Goal: Task Accomplishment & Management: Use online tool/utility

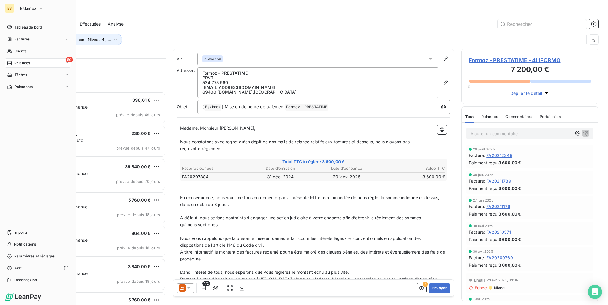
scroll to position [242, 132]
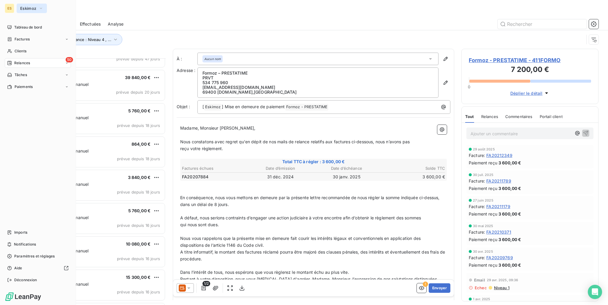
click at [27, 7] on span "Eskimoz" at bounding box center [28, 8] width 16 height 5
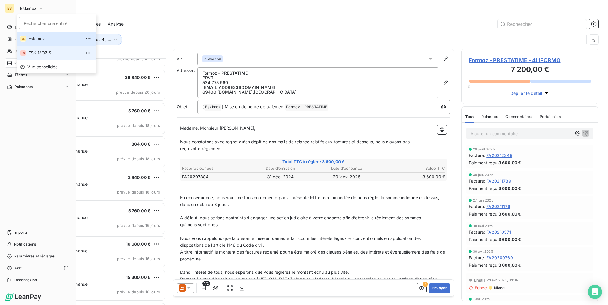
click at [43, 50] on span "ESKIMOZ SL" at bounding box center [55, 53] width 53 height 6
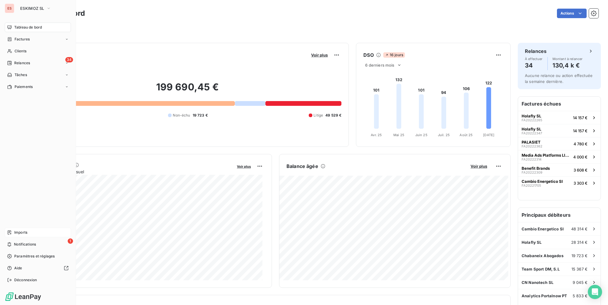
click at [18, 234] on span "Imports" at bounding box center [20, 232] width 13 height 5
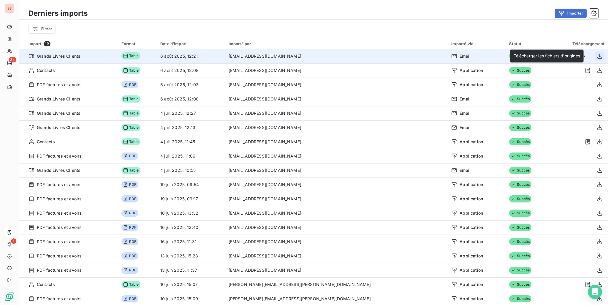
click at [598, 56] on icon "button" at bounding box center [600, 55] width 5 height 5
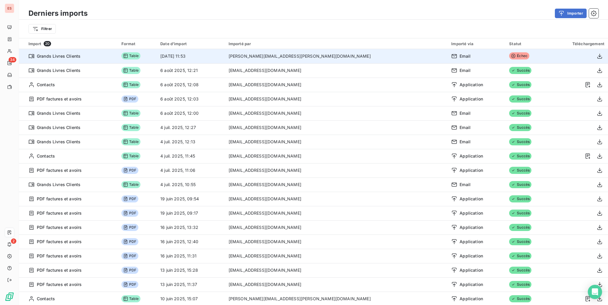
click at [509, 57] on span "Échec" at bounding box center [519, 55] width 20 height 7
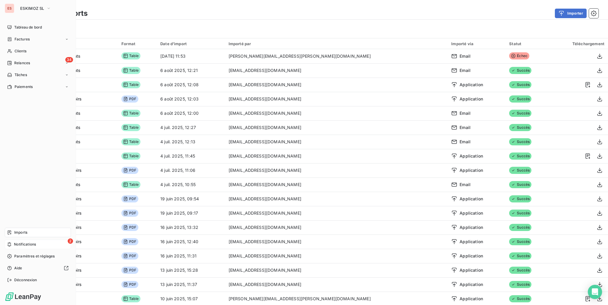
click at [29, 245] on span "Notifications" at bounding box center [25, 244] width 22 height 5
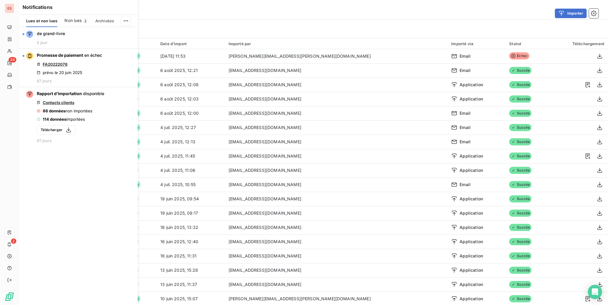
click at [238, 23] on div "Filtrer" at bounding box center [313, 29] width 589 height 18
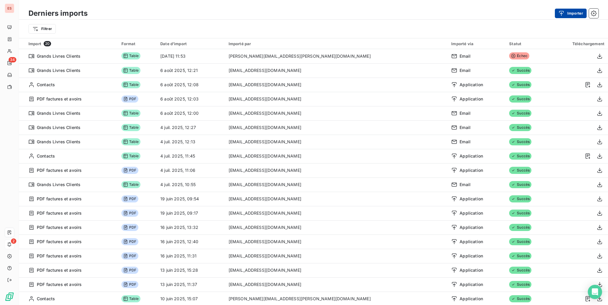
click at [585, 17] on button "Importer" at bounding box center [571, 14] width 32 height 10
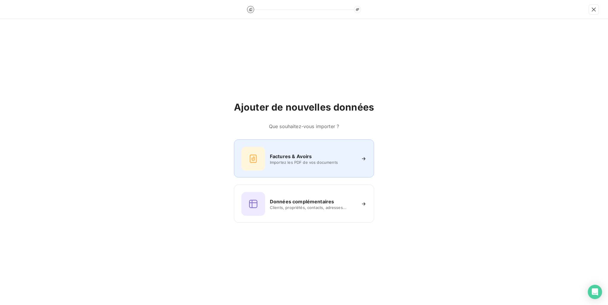
click at [305, 162] on span "Importez les PDF de vos documents" at bounding box center [313, 162] width 86 height 5
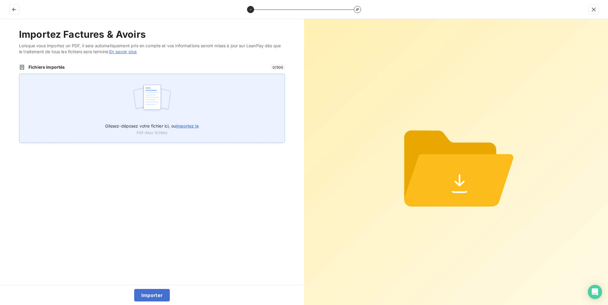
click at [201, 133] on div "Glissez-déposez votre fichier ici, ou importez le PDF (Max 100Mo)" at bounding box center [152, 108] width 266 height 69
type input "C:\fakepath\FAC SL 1609.pdf"
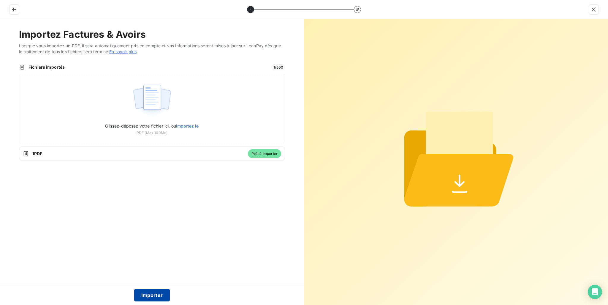
click at [154, 289] on button "Importer" at bounding box center [152, 295] width 36 height 12
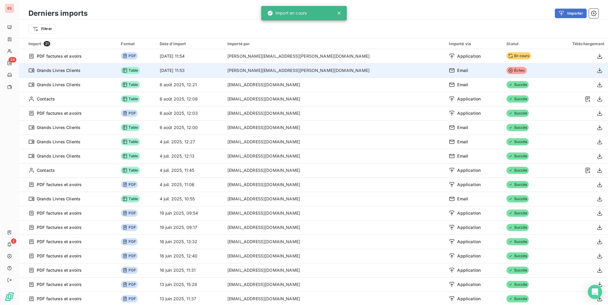
click at [507, 71] on span "Échec" at bounding box center [517, 70] width 20 height 7
click at [60, 72] on span "Grands Livres Clients" at bounding box center [59, 70] width 44 height 6
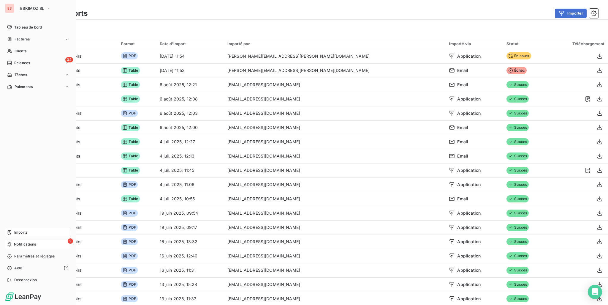
click at [43, 247] on div "2 Notifications" at bounding box center [38, 244] width 66 height 10
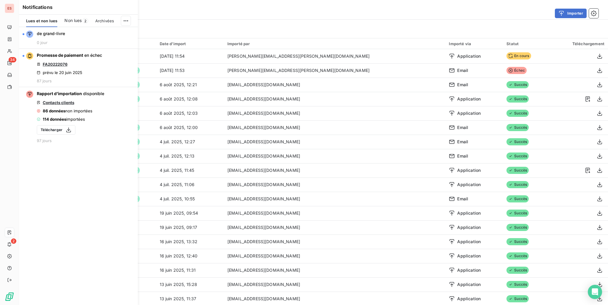
click at [75, 20] on span "Non lues" at bounding box center [72, 21] width 17 height 6
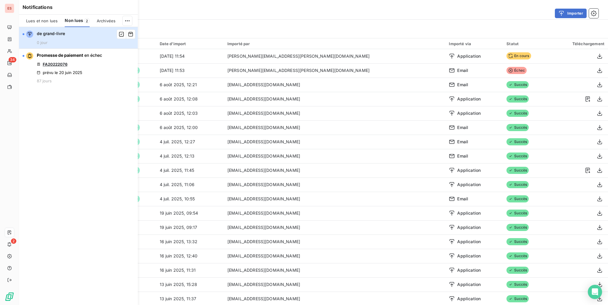
click at [76, 37] on button "de grand-livre 0 jour" at bounding box center [78, 38] width 119 height 22
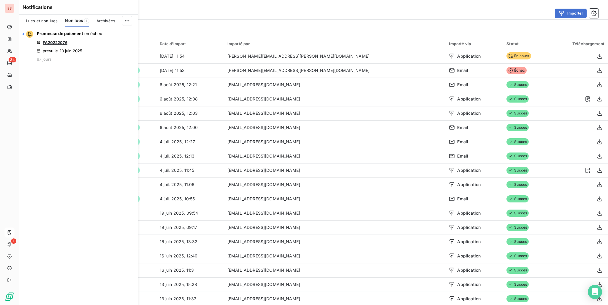
click at [50, 22] on span "Lues et non lues" at bounding box center [41, 20] width 31 height 5
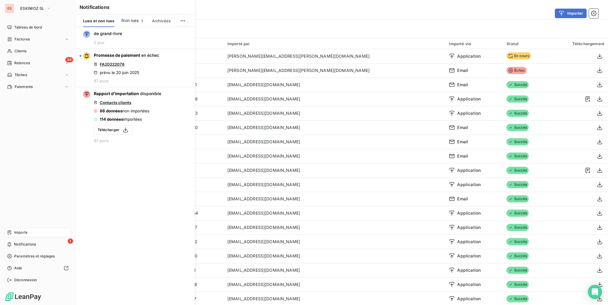
click at [19, 232] on span "Imports" at bounding box center [20, 232] width 13 height 5
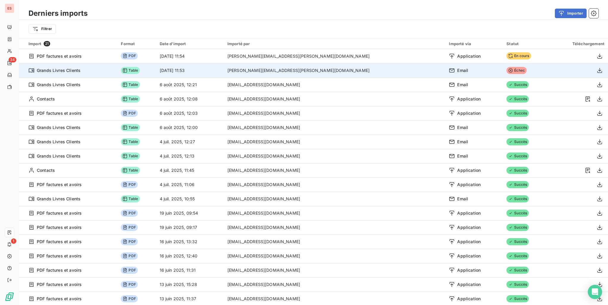
click at [507, 70] on span "Échec" at bounding box center [517, 70] width 20 height 7
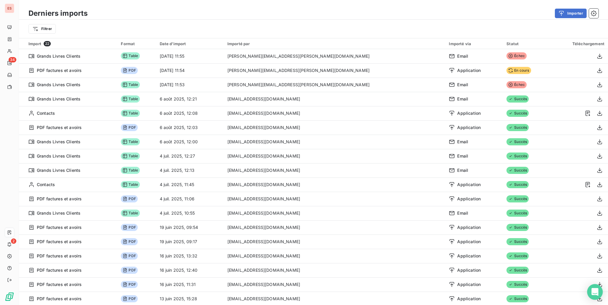
click at [594, 292] on icon "Open Intercom Messenger" at bounding box center [595, 292] width 7 height 8
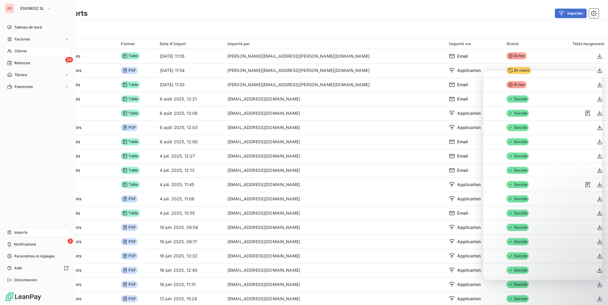
click at [29, 49] on div "Clients" at bounding box center [38, 51] width 66 height 10
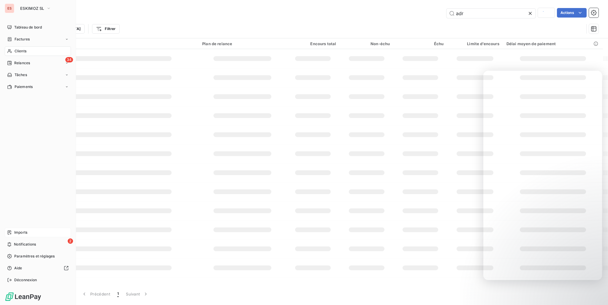
type input "TARG"
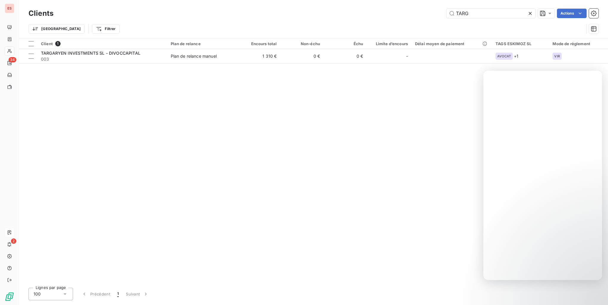
click at [533, 14] on icon at bounding box center [531, 13] width 6 height 6
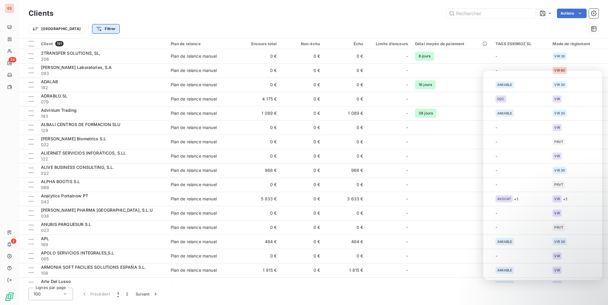
click at [77, 27] on html "ES 34 2 Clients Actions Trier Filtrer Client 191 Plan de relance Encours total …" at bounding box center [304, 152] width 608 height 305
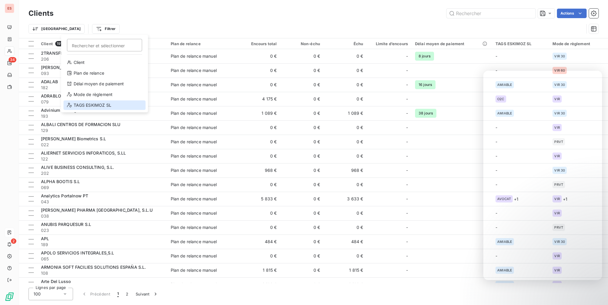
click at [92, 102] on div "TAGS ESKIMOZ SL" at bounding box center [105, 105] width 82 height 10
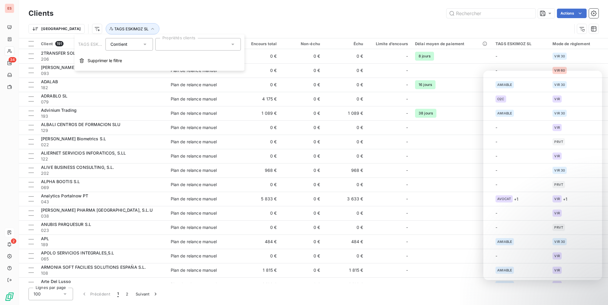
click at [189, 42] on div at bounding box center [198, 44] width 86 height 12
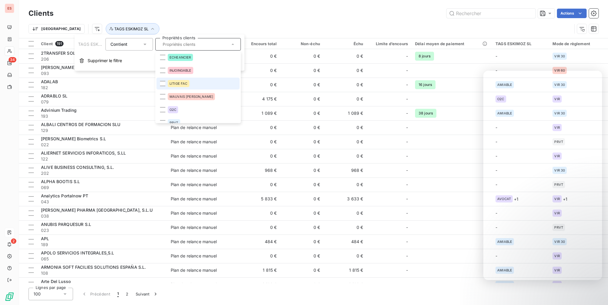
scroll to position [34, 0]
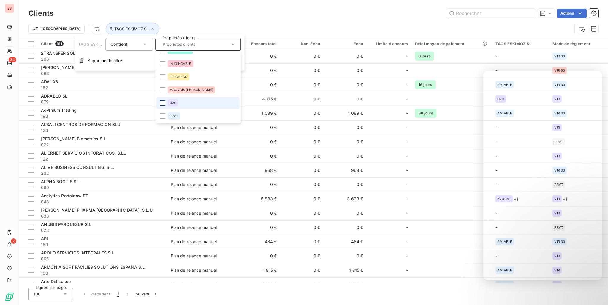
click at [163, 102] on div at bounding box center [162, 102] width 5 height 5
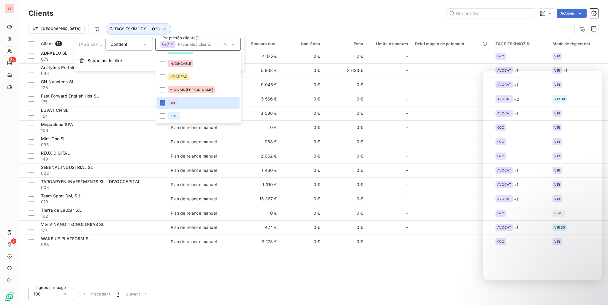
click at [230, 20] on div "Trier TAGS ESKIMOZ SL : O2C" at bounding box center [314, 29] width 570 height 18
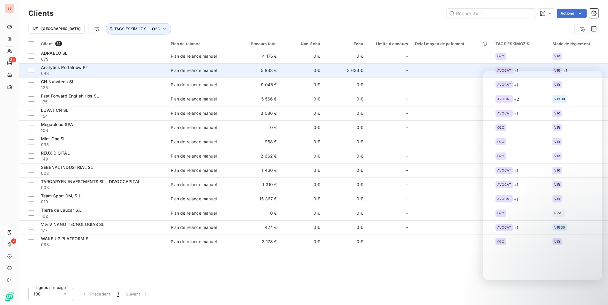
click at [143, 74] on span "043" at bounding box center [102, 73] width 123 height 6
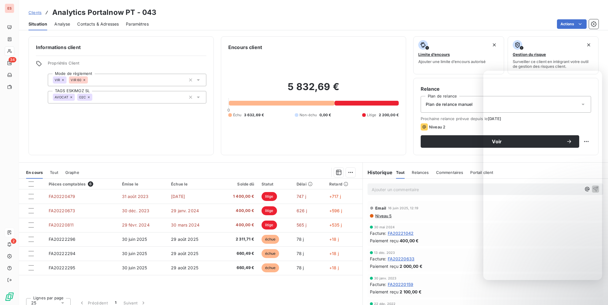
click at [221, 287] on div "Pièces comptables 6 Émise le Échue le Solde dû Statut Délai Retard FA20220479 3…" at bounding box center [191, 236] width 344 height 114
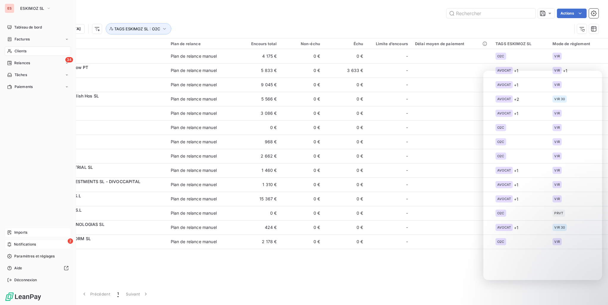
click at [36, 243] on div "2 Notifications" at bounding box center [38, 244] width 66 height 10
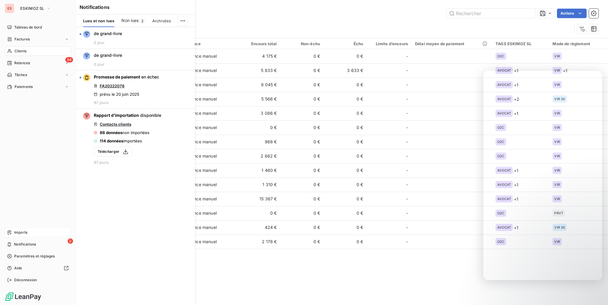
click at [37, 231] on div "Imports" at bounding box center [38, 233] width 66 height 10
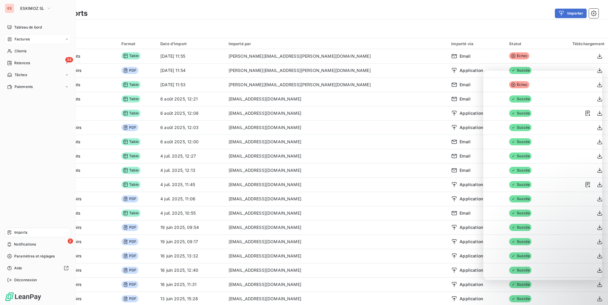
click at [32, 37] on div "Factures" at bounding box center [38, 39] width 66 height 10
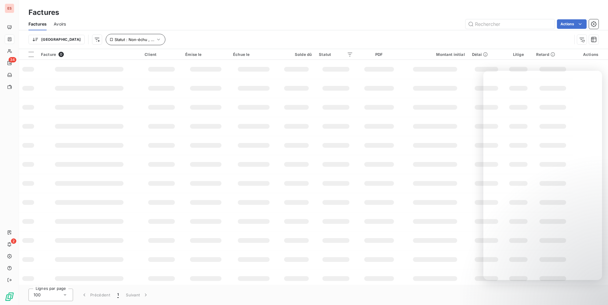
click at [156, 39] on icon "button" at bounding box center [159, 40] width 6 height 6
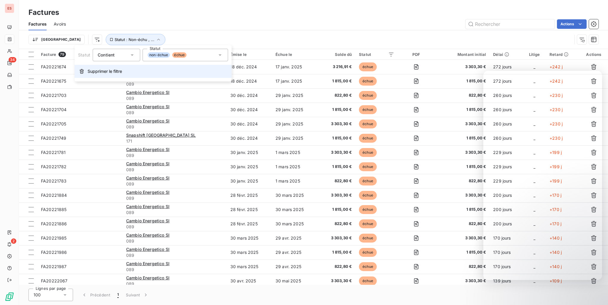
click at [112, 72] on span "Supprimer le filtre" at bounding box center [105, 71] width 34 height 6
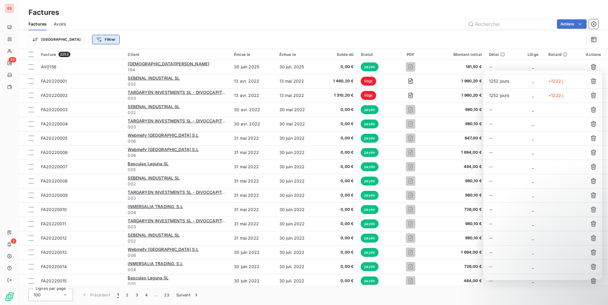
click at [76, 40] on html "ES 34 2 Factures Factures Avoirs Actions Trier Filtrer Facture 2253 Client Émis…" at bounding box center [304, 152] width 608 height 305
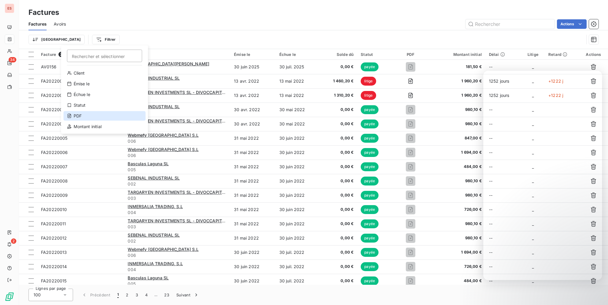
click at [84, 116] on div "PDF" at bounding box center [105, 116] width 82 height 10
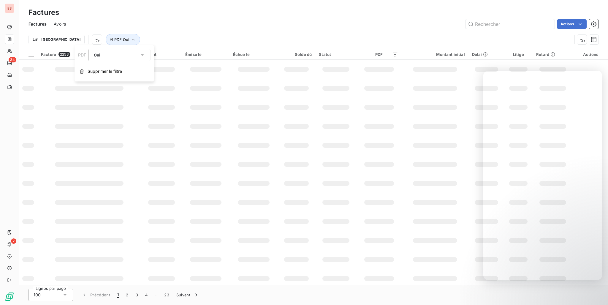
click at [126, 58] on div "Oui" at bounding box center [117, 55] width 46 height 8
click at [153, 41] on div "Trier PDF Non" at bounding box center [301, 39] width 544 height 11
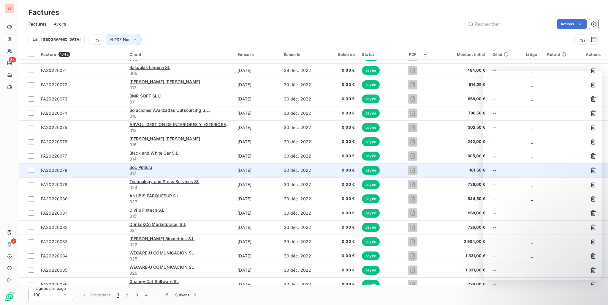
scroll to position [1201, 0]
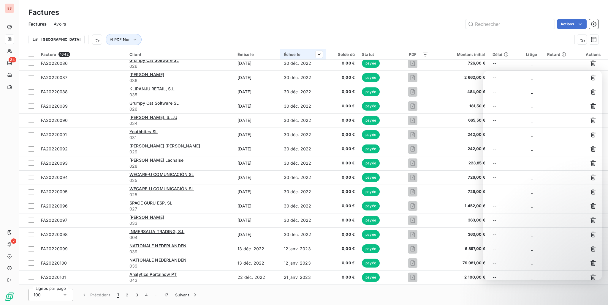
click at [297, 55] on div "Échue le" at bounding box center [303, 54] width 39 height 5
click at [316, 57] on div at bounding box center [317, 54] width 12 height 7
click at [300, 66] on span "Trier par ordre croissant" at bounding box center [290, 67] width 48 height 6
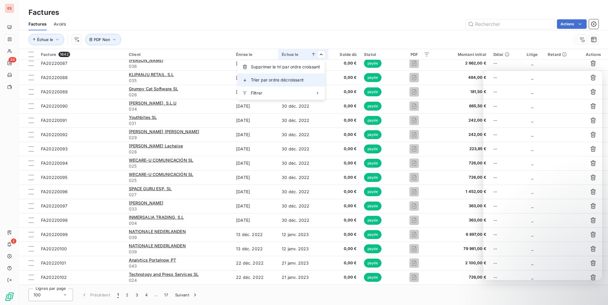
click at [305, 76] on div "Trier par ordre décroissant" at bounding box center [281, 79] width 87 height 13
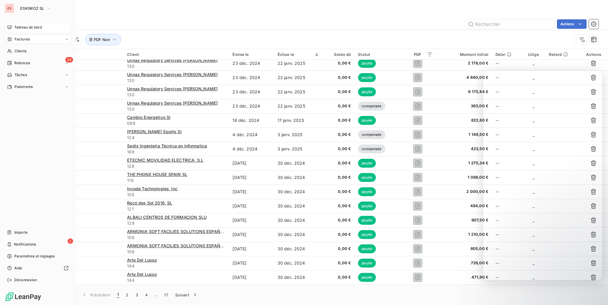
click at [41, 28] on span "Tableau de bord" at bounding box center [28, 27] width 28 height 5
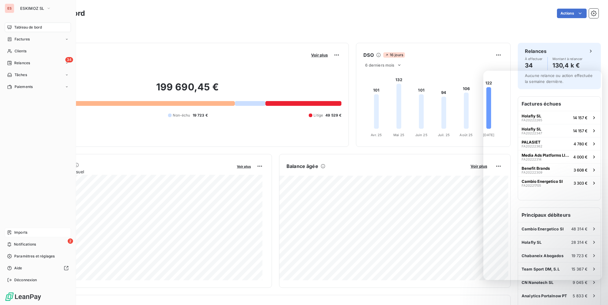
click at [24, 234] on span "Imports" at bounding box center [20, 232] width 13 height 5
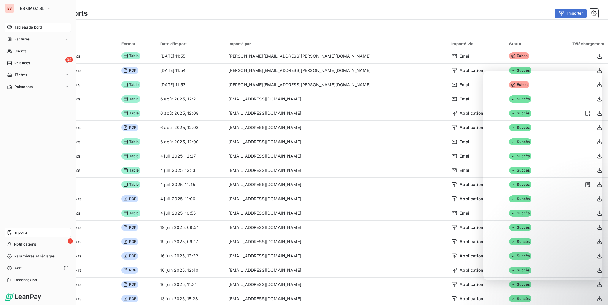
click at [25, 230] on span "Imports" at bounding box center [20, 232] width 13 height 5
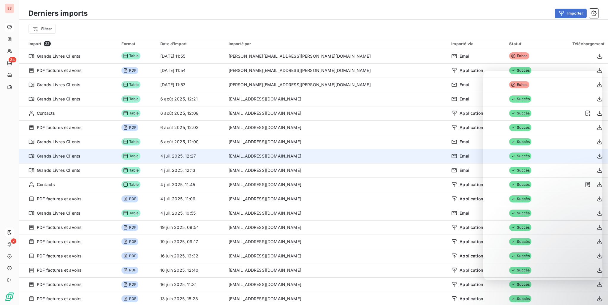
click at [452, 157] on div "Email" at bounding box center [477, 156] width 51 height 6
